Goal: Information Seeking & Learning: Understand process/instructions

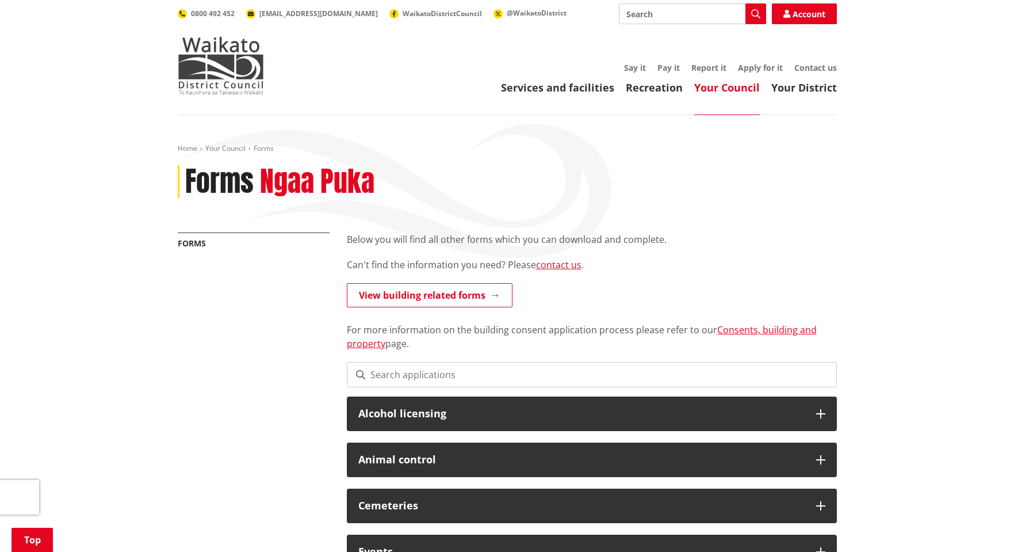
scroll to position [173, 0]
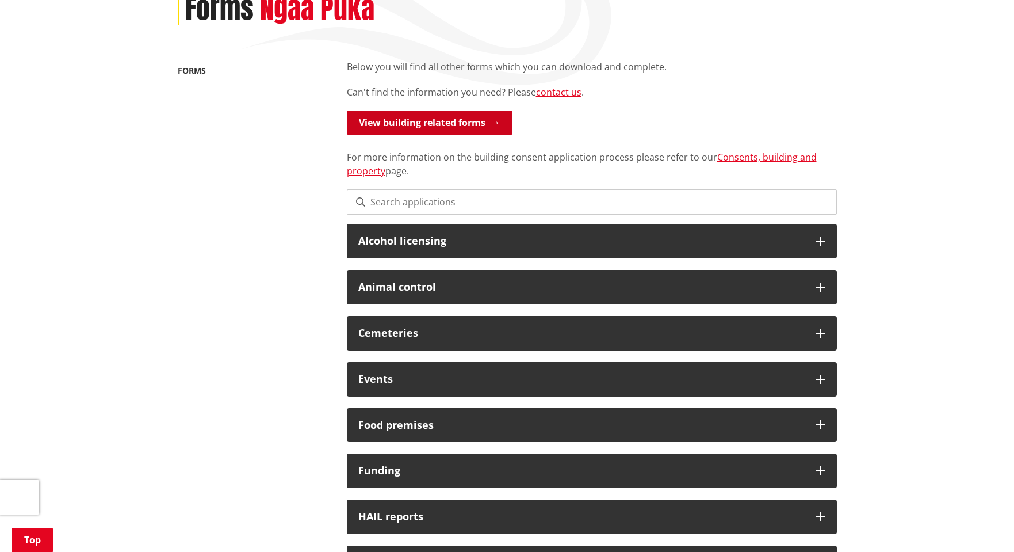
click at [452, 124] on link "View building related forms" at bounding box center [430, 122] width 166 height 24
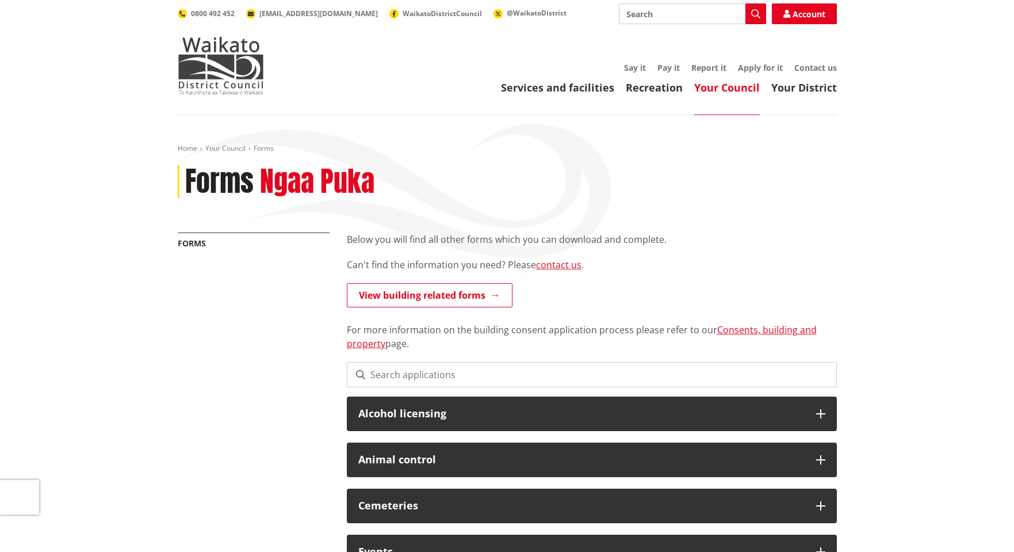
click at [682, 9] on input "Search" at bounding box center [692, 13] width 147 height 21
type input "ps4"
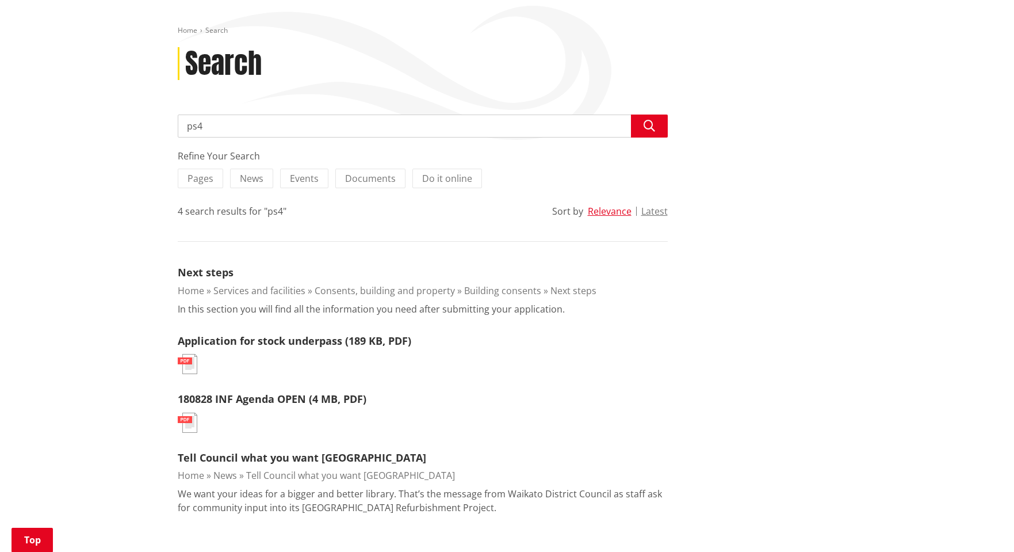
scroll to position [115, 0]
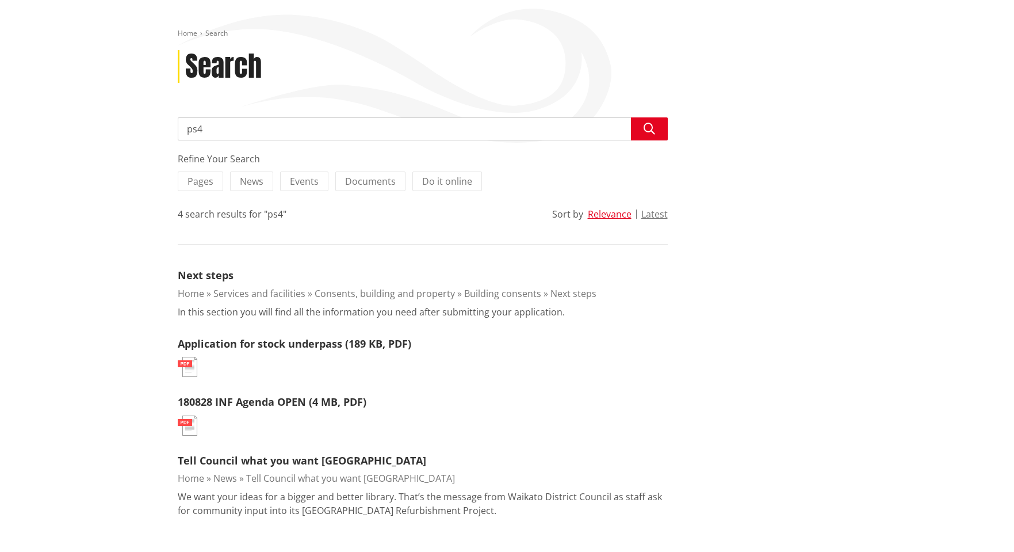
click at [504, 292] on link "Building consents" at bounding box center [502, 293] width 77 height 13
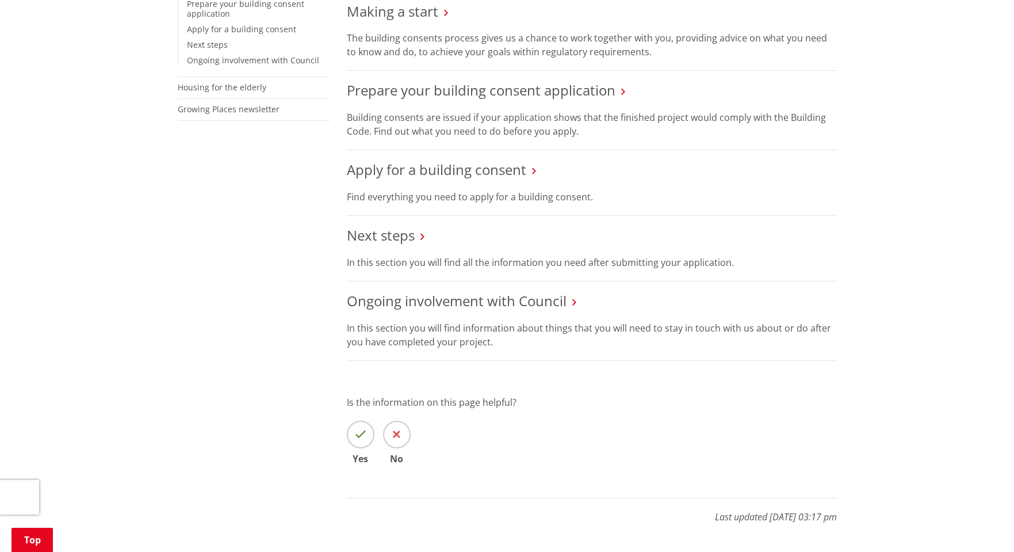
scroll to position [345, 0]
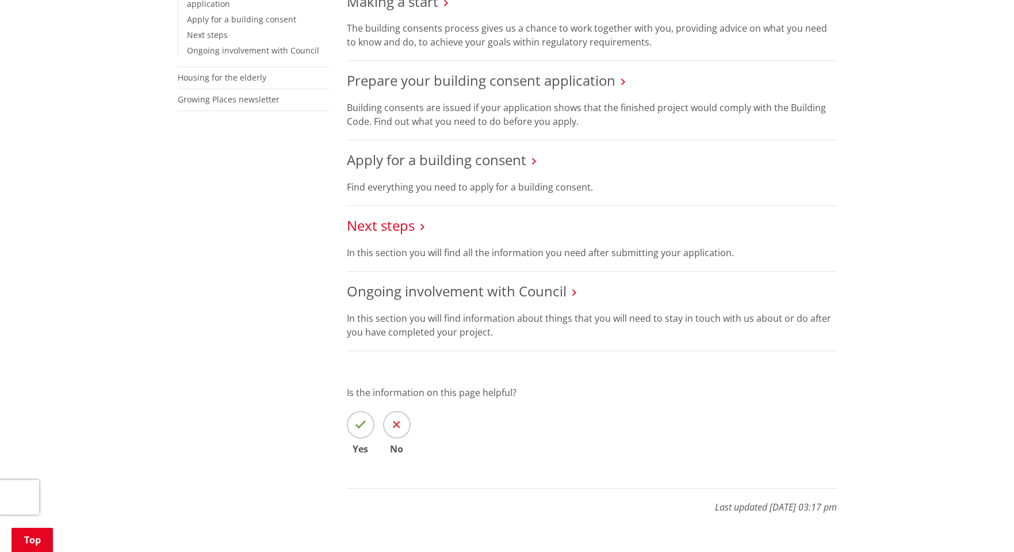
click at [396, 224] on link "Next steps" at bounding box center [381, 225] width 68 height 19
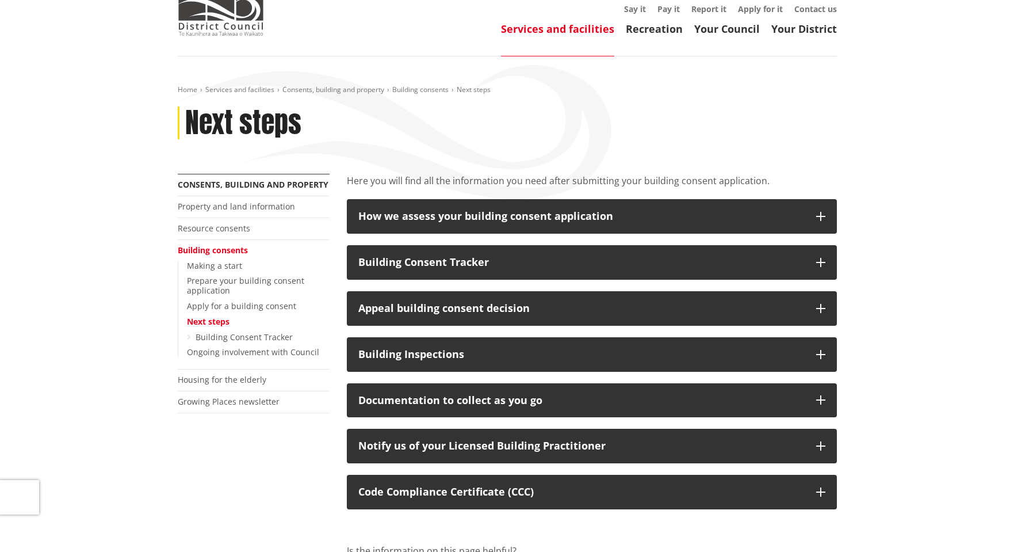
scroll to position [58, 0]
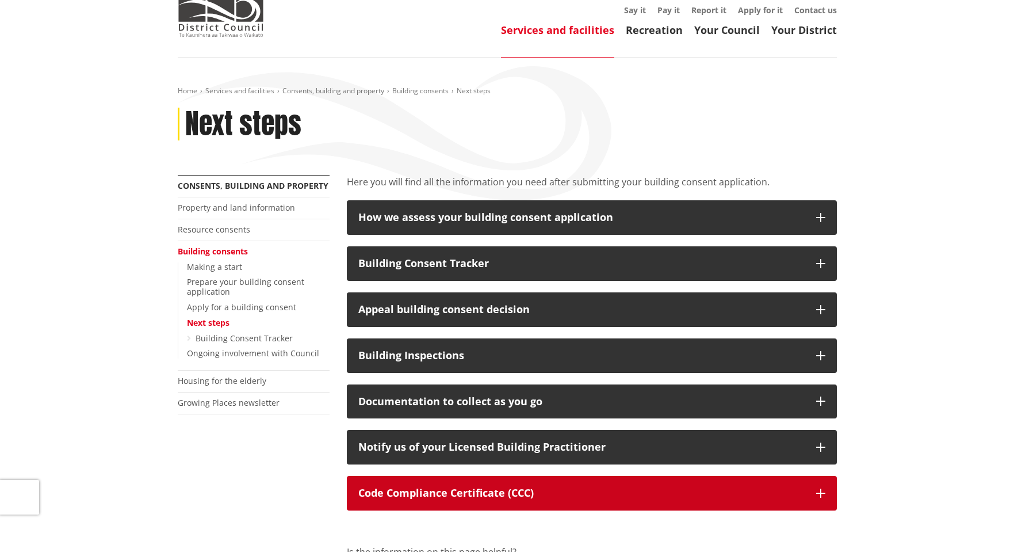
click at [517, 487] on p "Code Compliance Certificate (CCC)" at bounding box center [581, 493] width 446 height 12
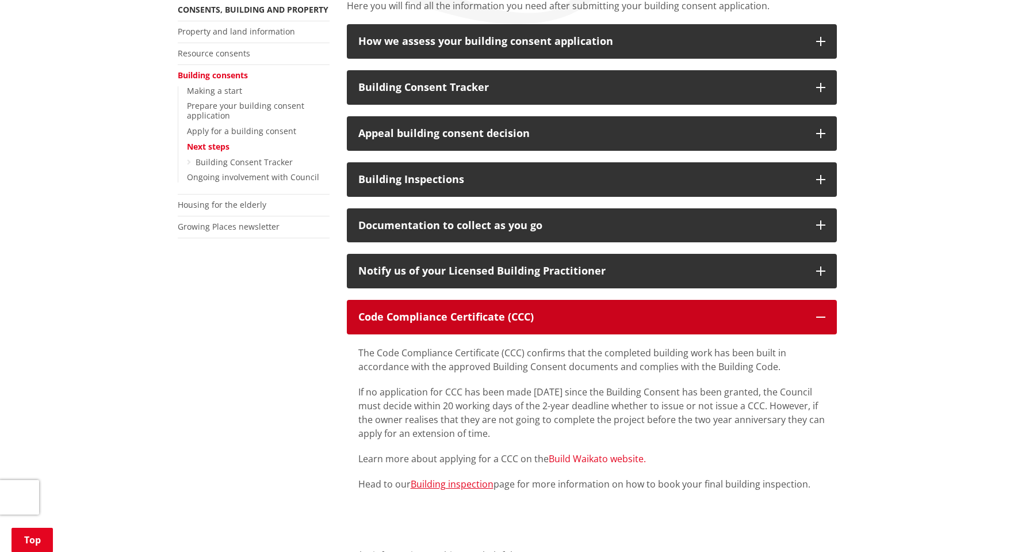
scroll to position [288, 0]
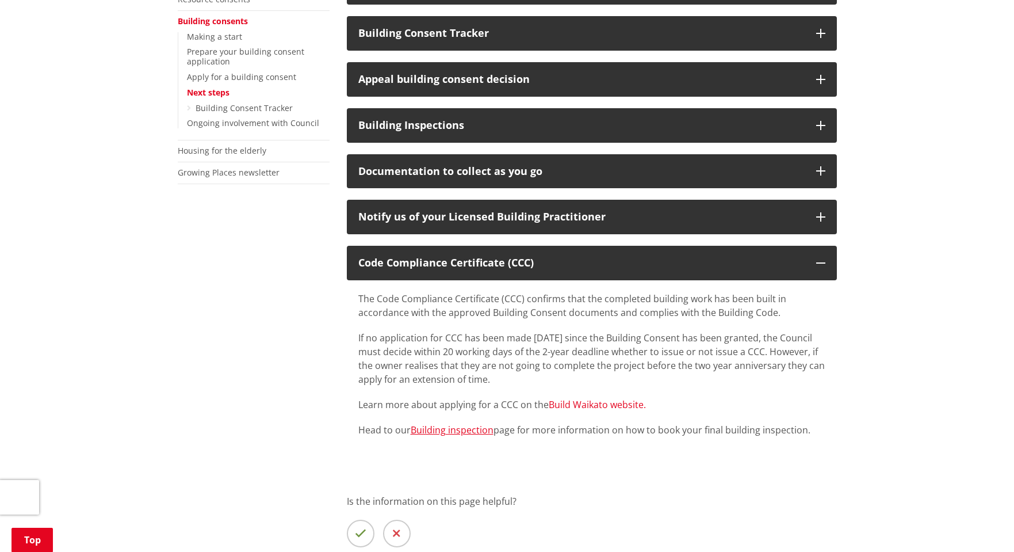
click at [598, 402] on link "Build Waikato website." at bounding box center [597, 404] width 97 height 13
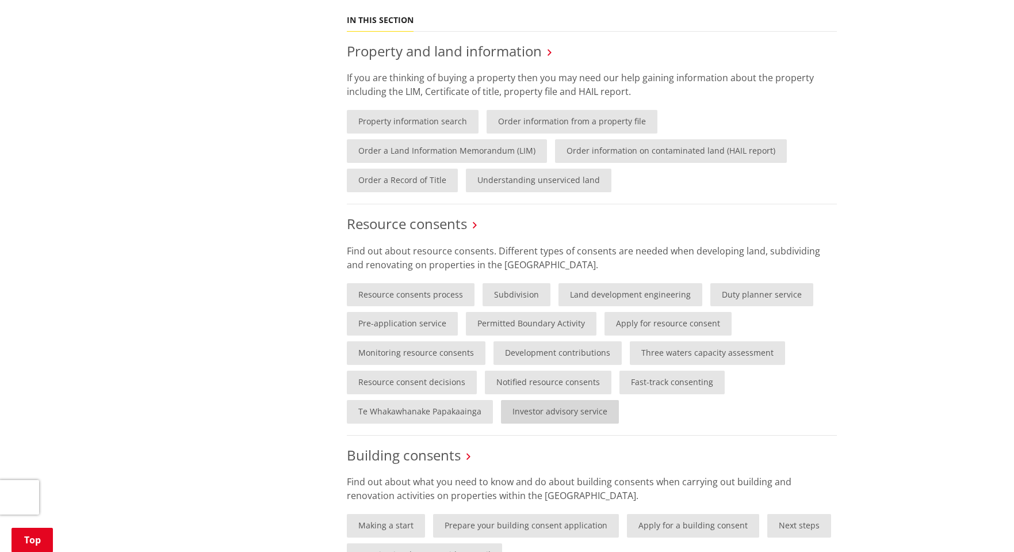
scroll to position [690, 0]
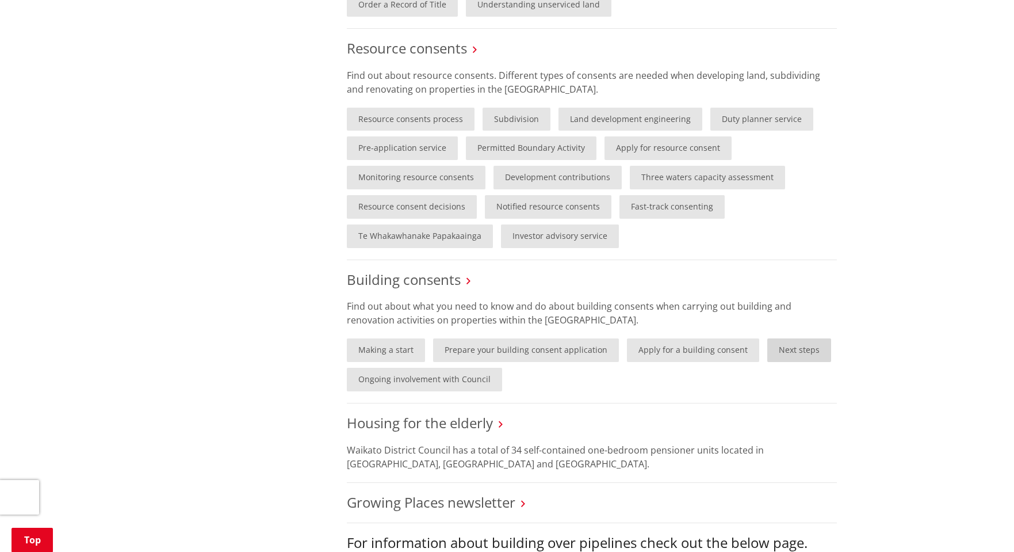
click at [801, 350] on link "Next steps" at bounding box center [799, 350] width 64 height 24
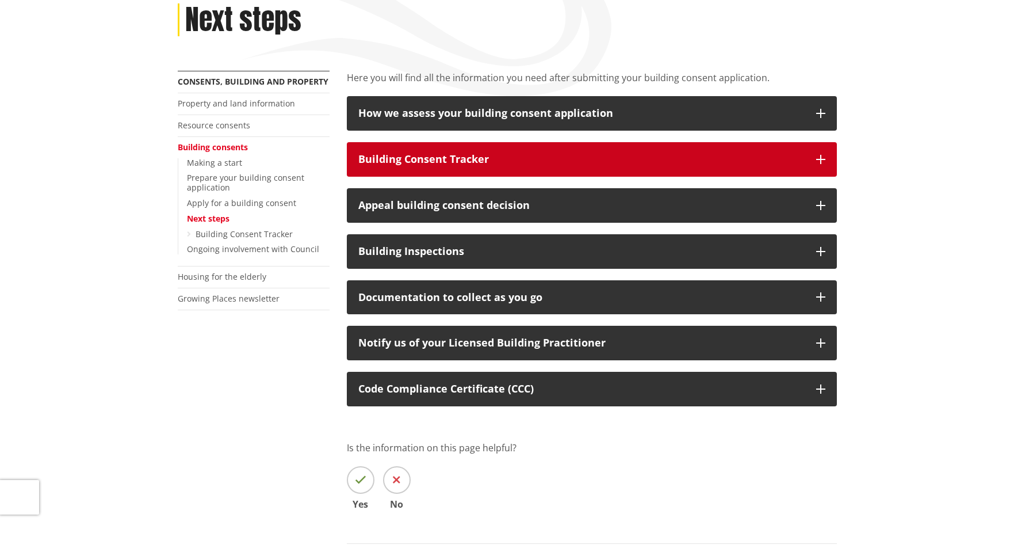
scroll to position [173, 0]
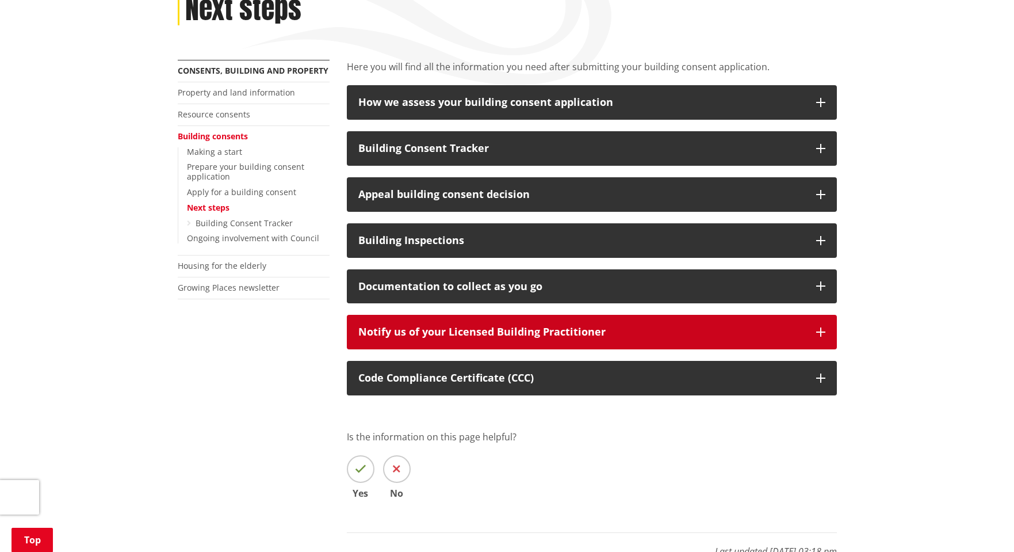
click at [825, 332] on icon "button" at bounding box center [820, 331] width 9 height 9
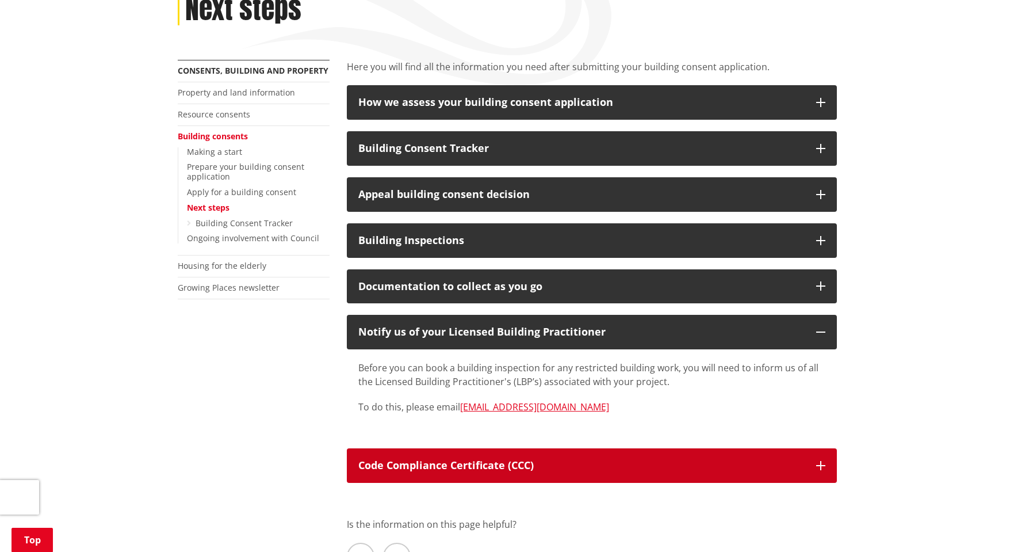
click at [824, 468] on icon "button" at bounding box center [820, 465] width 9 height 9
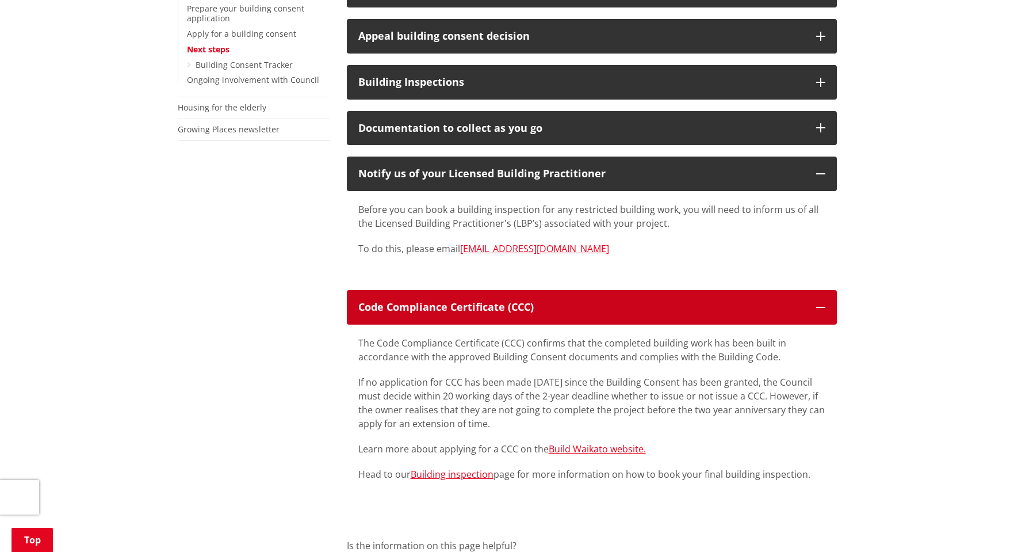
scroll to position [403, 0]
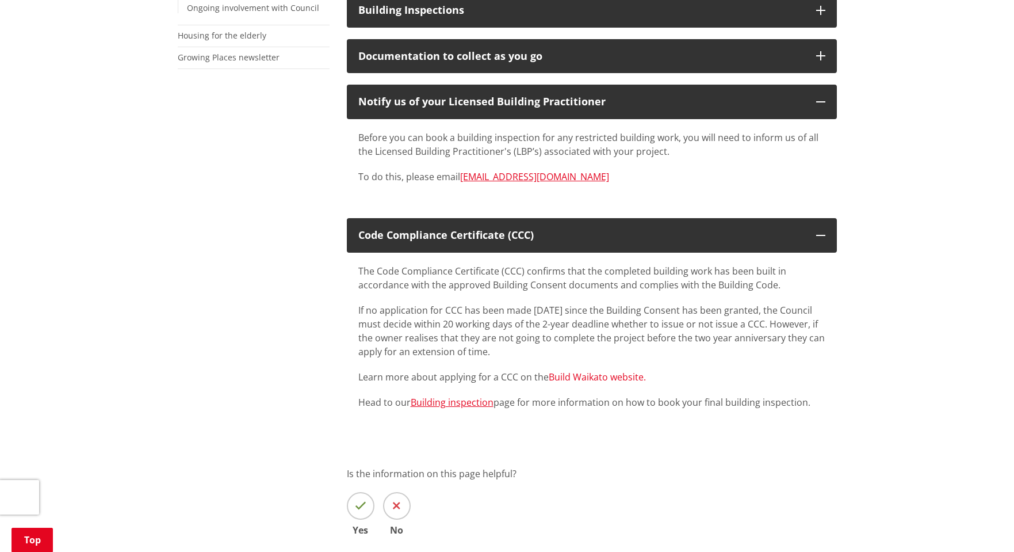
click at [622, 377] on link "Build Waikato website." at bounding box center [597, 376] width 97 height 13
